Goal: Task Accomplishment & Management: Manage account settings

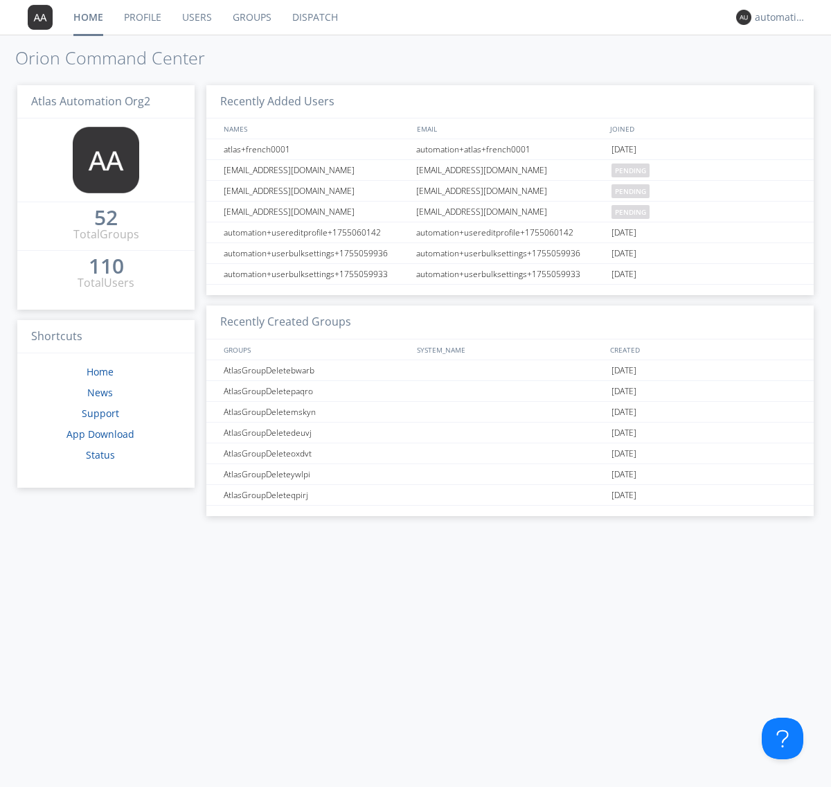
click at [314, 17] on link "Dispatch" at bounding box center [315, 17] width 66 height 35
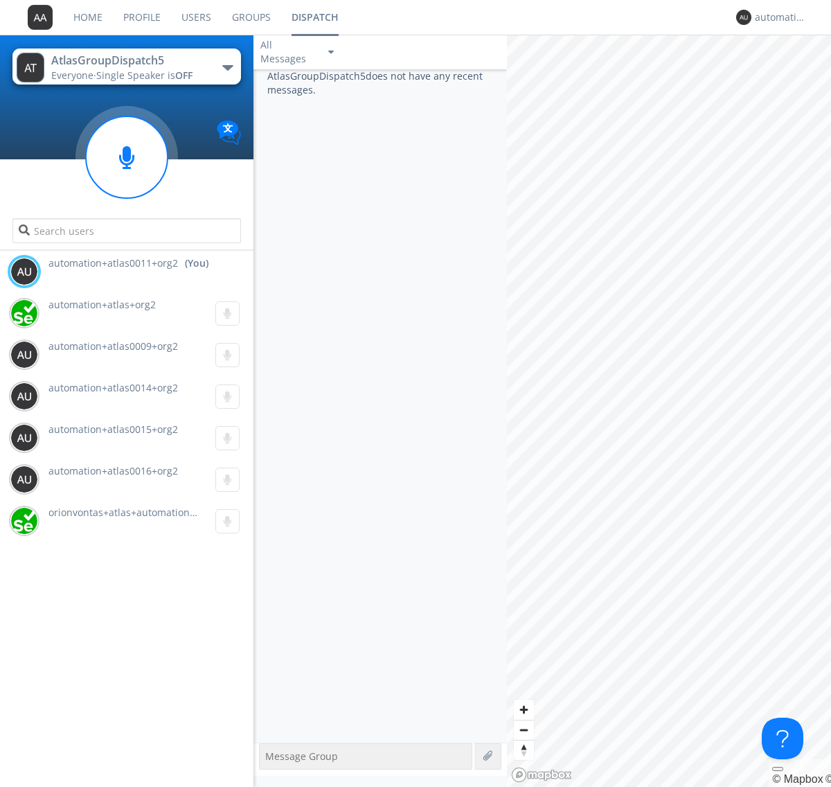
click at [227, 67] on div "button" at bounding box center [227, 68] width 11 height 6
click at [0, 0] on span "AtlasGroupDispatch6" at bounding box center [0, 0] width 0 height 0
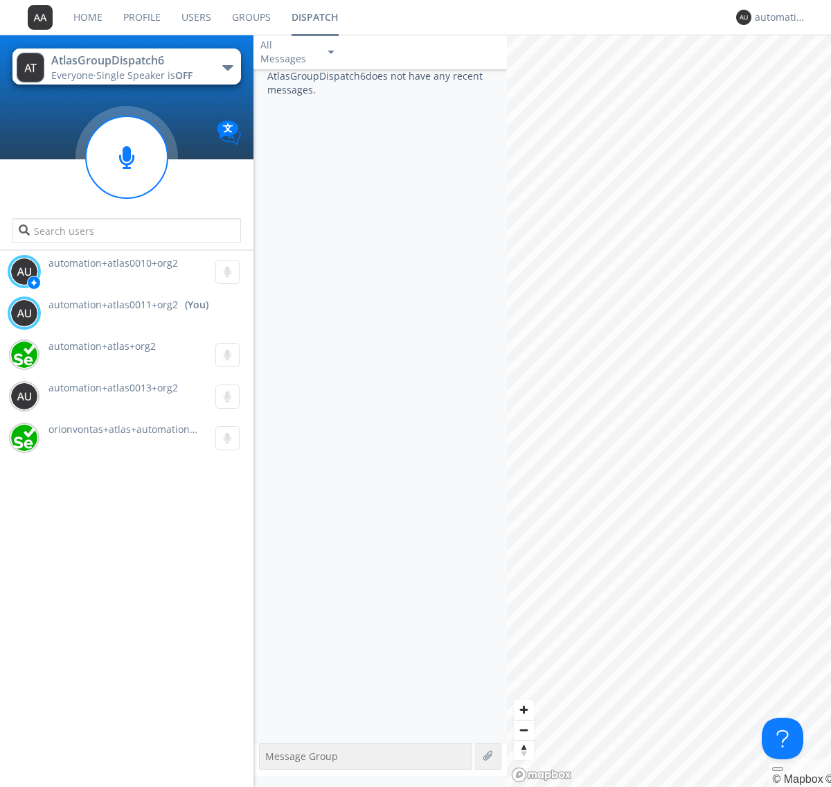
click at [227, 67] on div "button" at bounding box center [227, 68] width 11 height 6
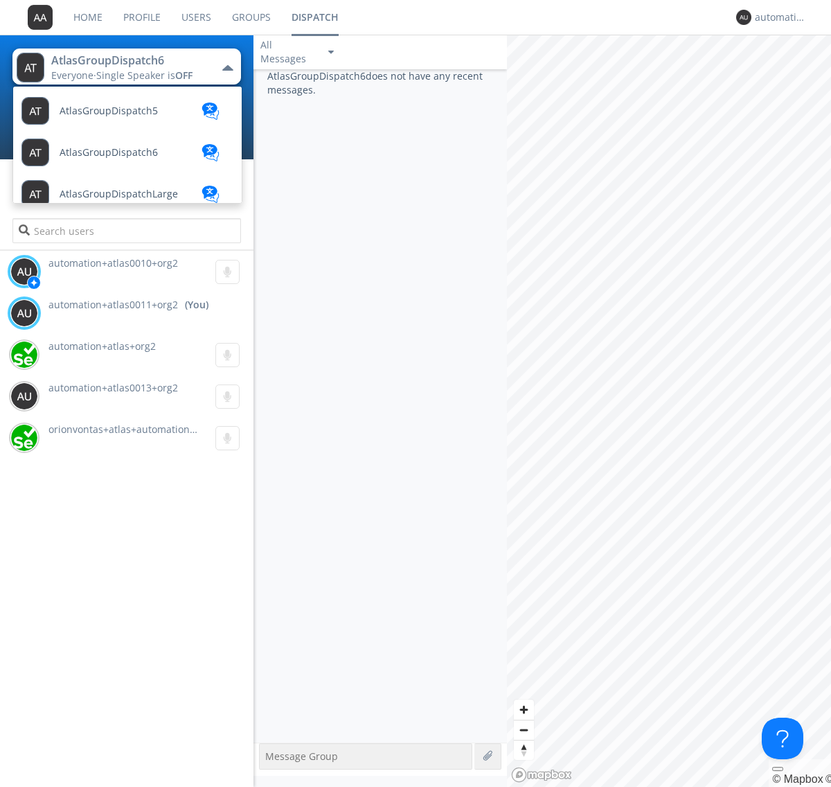
click at [107, 111] on span "AtlasGroupDispatch5" at bounding box center [109, 111] width 98 height 10
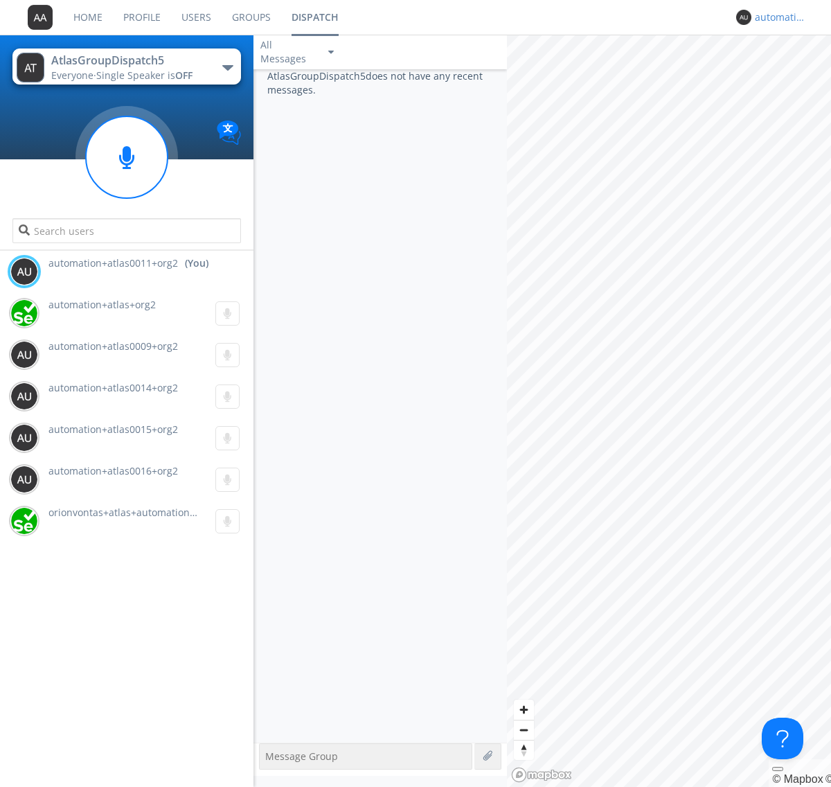
click at [777, 17] on div "automation+atlas0011+org2" at bounding box center [781, 17] width 52 height 14
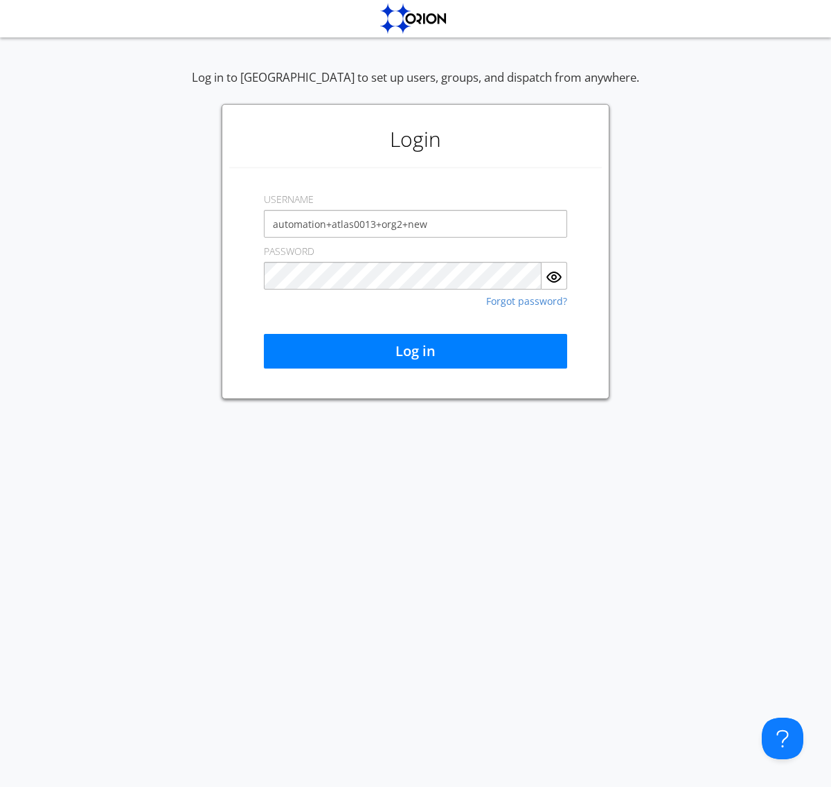
type input "automation+atlas0013+org2+new"
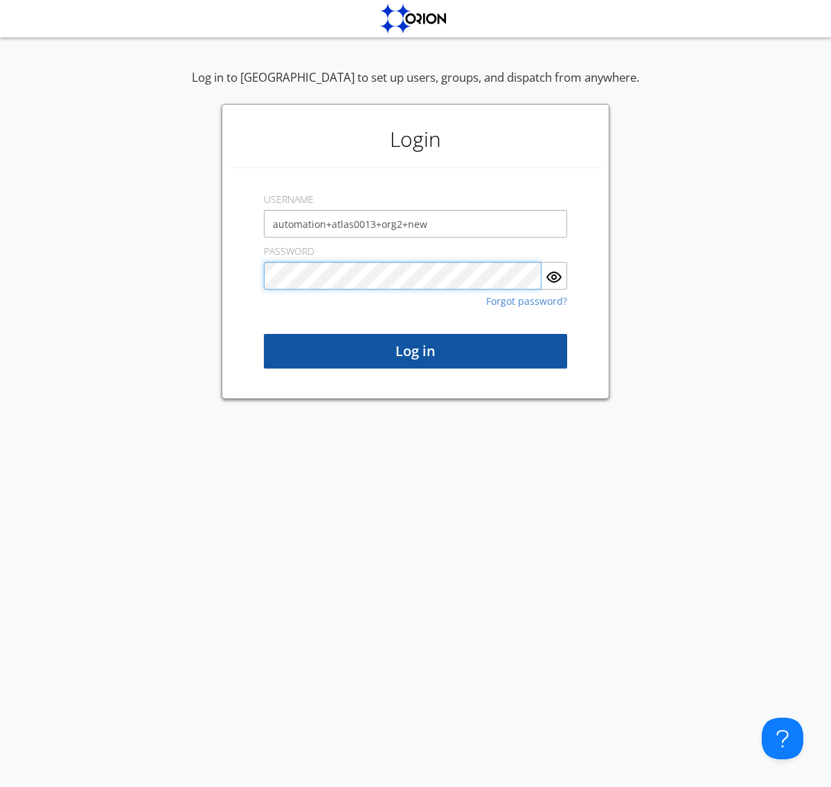
click at [415, 351] on button "Log in" at bounding box center [415, 351] width 303 height 35
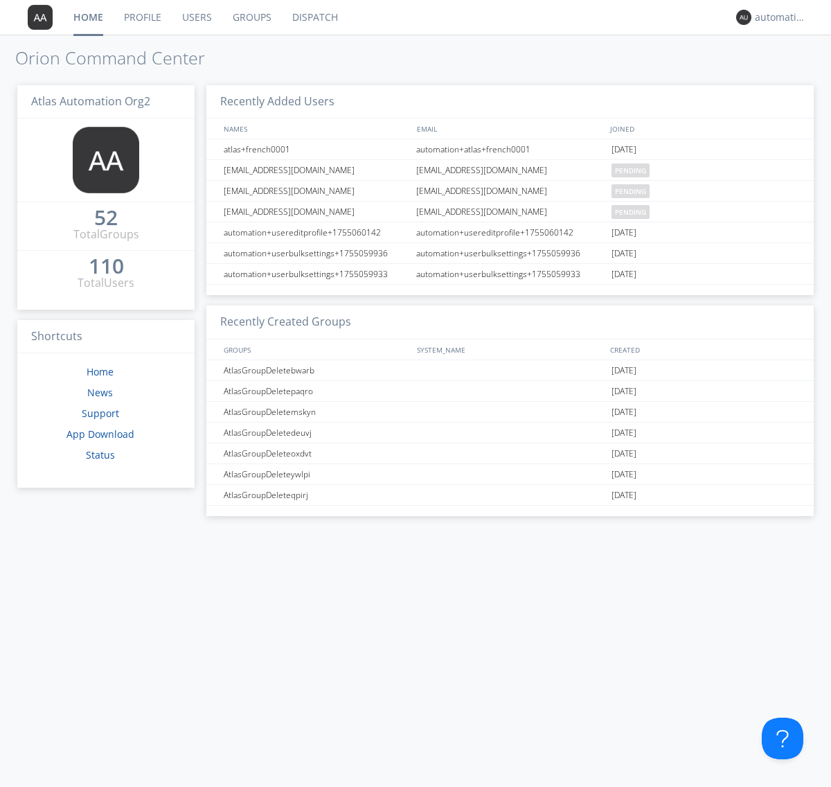
click at [314, 17] on link "Dispatch" at bounding box center [315, 17] width 66 height 35
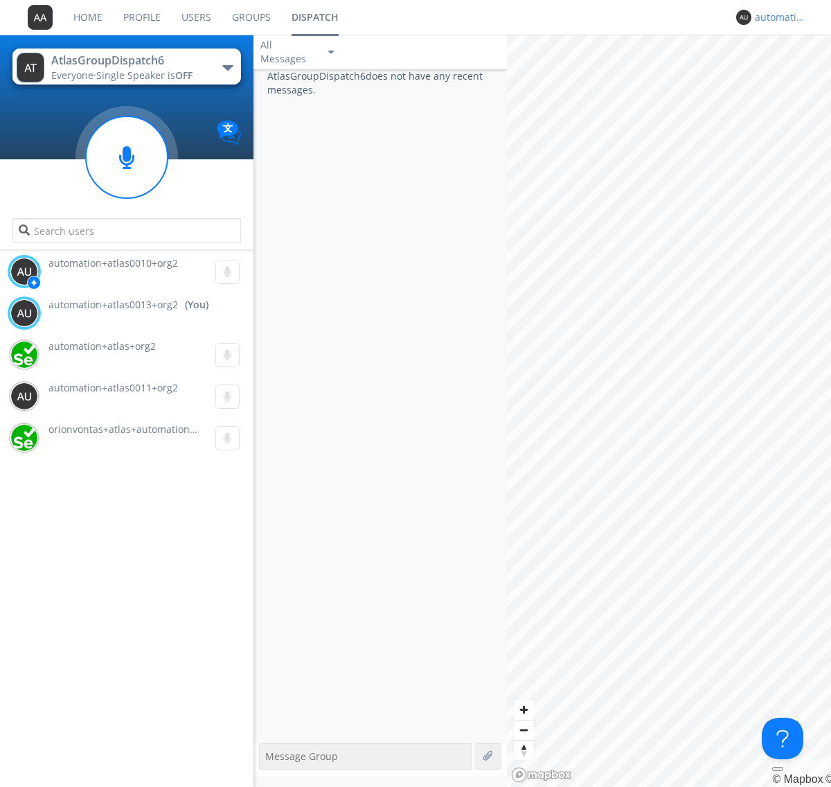
click at [777, 17] on div "automation+atlas0013+org2" at bounding box center [781, 17] width 52 height 14
